Goal: Find specific page/section: Find specific page/section

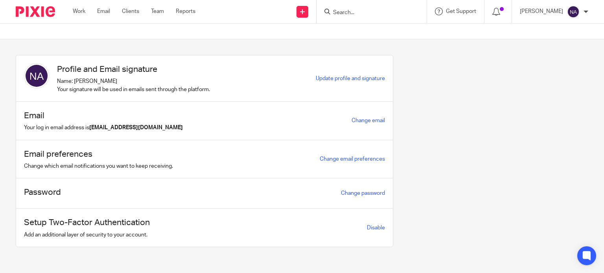
click at [376, 12] on input "Search" at bounding box center [367, 12] width 71 height 7
click at [360, 6] on div at bounding box center [372, 11] width 110 height 23
click at [373, 11] on input "Search" at bounding box center [367, 12] width 71 height 7
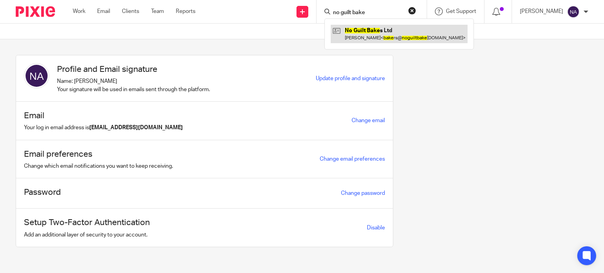
type input "no guilt bake"
click at [419, 31] on link at bounding box center [399, 34] width 137 height 18
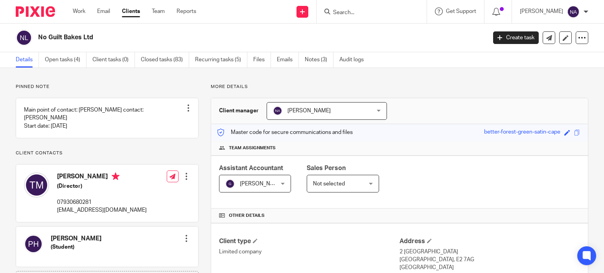
scroll to position [267, 0]
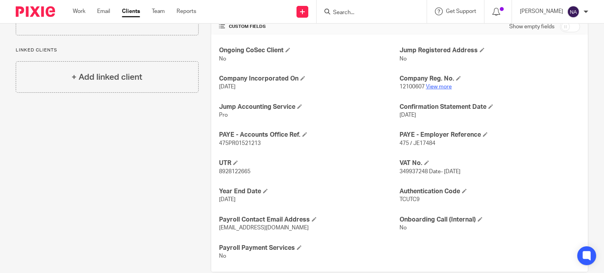
click at [432, 86] on link "View more" at bounding box center [439, 87] width 26 height 6
